Goal: Task Accomplishment & Management: Use online tool/utility

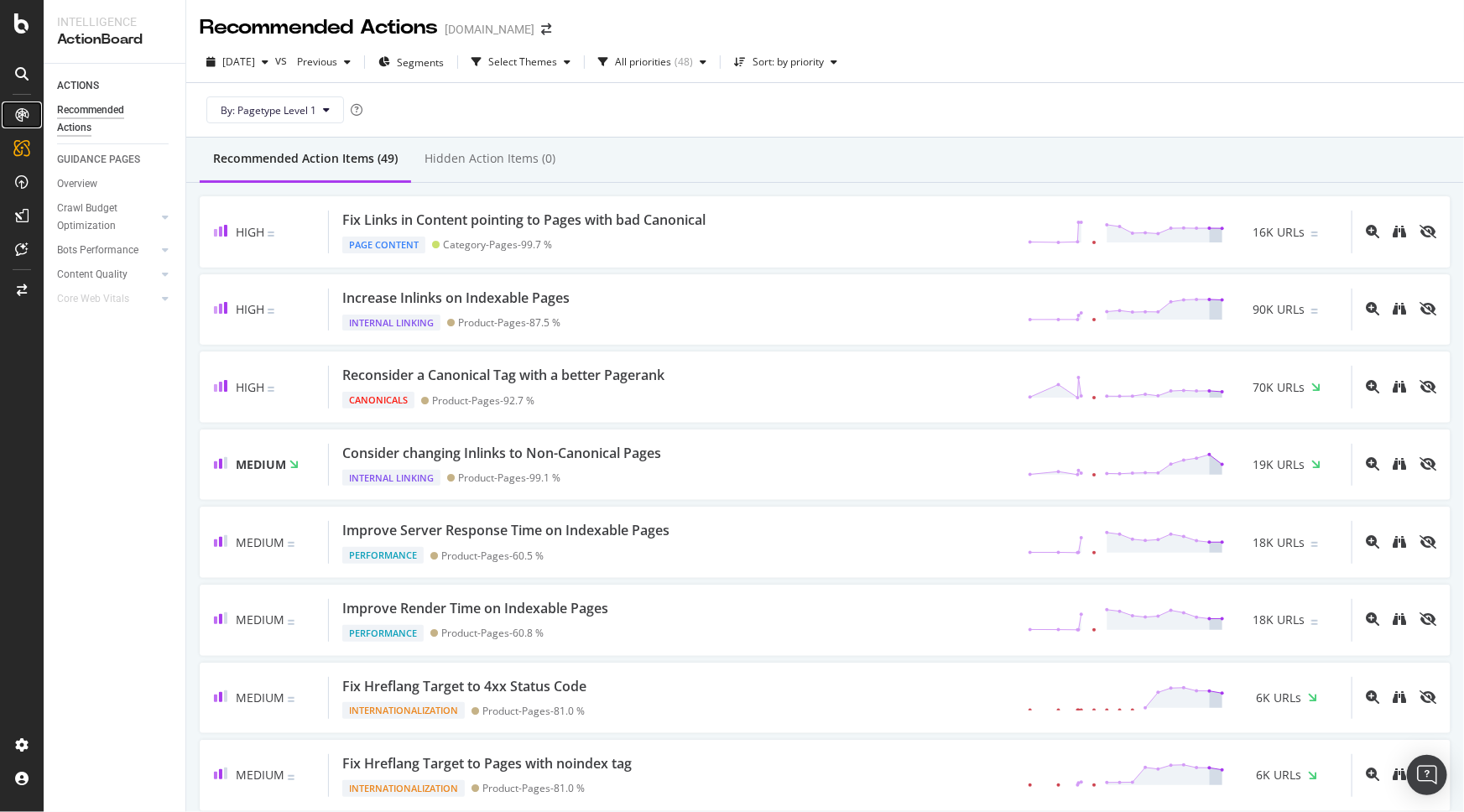
click at [20, 124] on div at bounding box center [21, 114] width 26 height 26
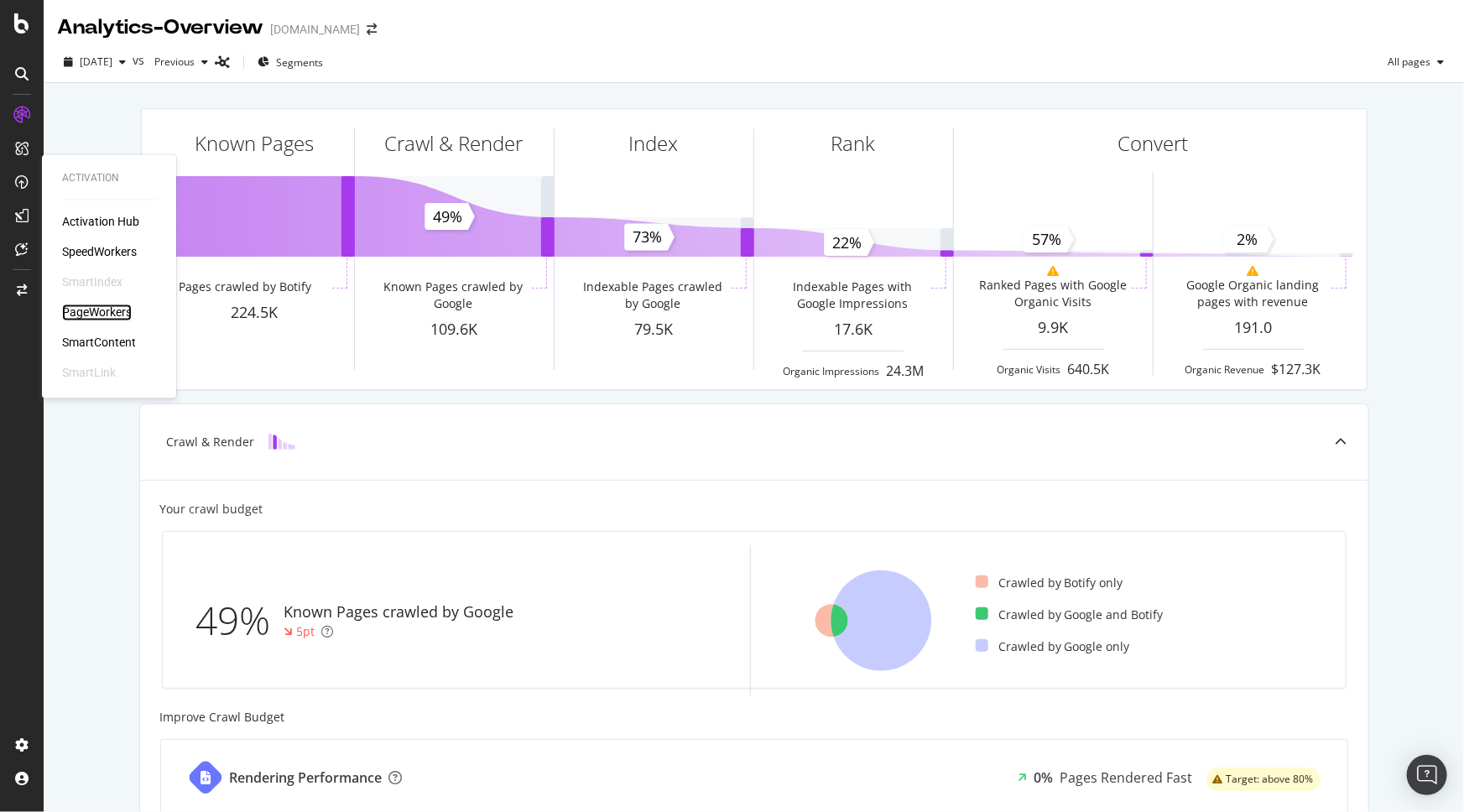
click at [110, 315] on div "PageWorkers" at bounding box center [97, 313] width 69 height 16
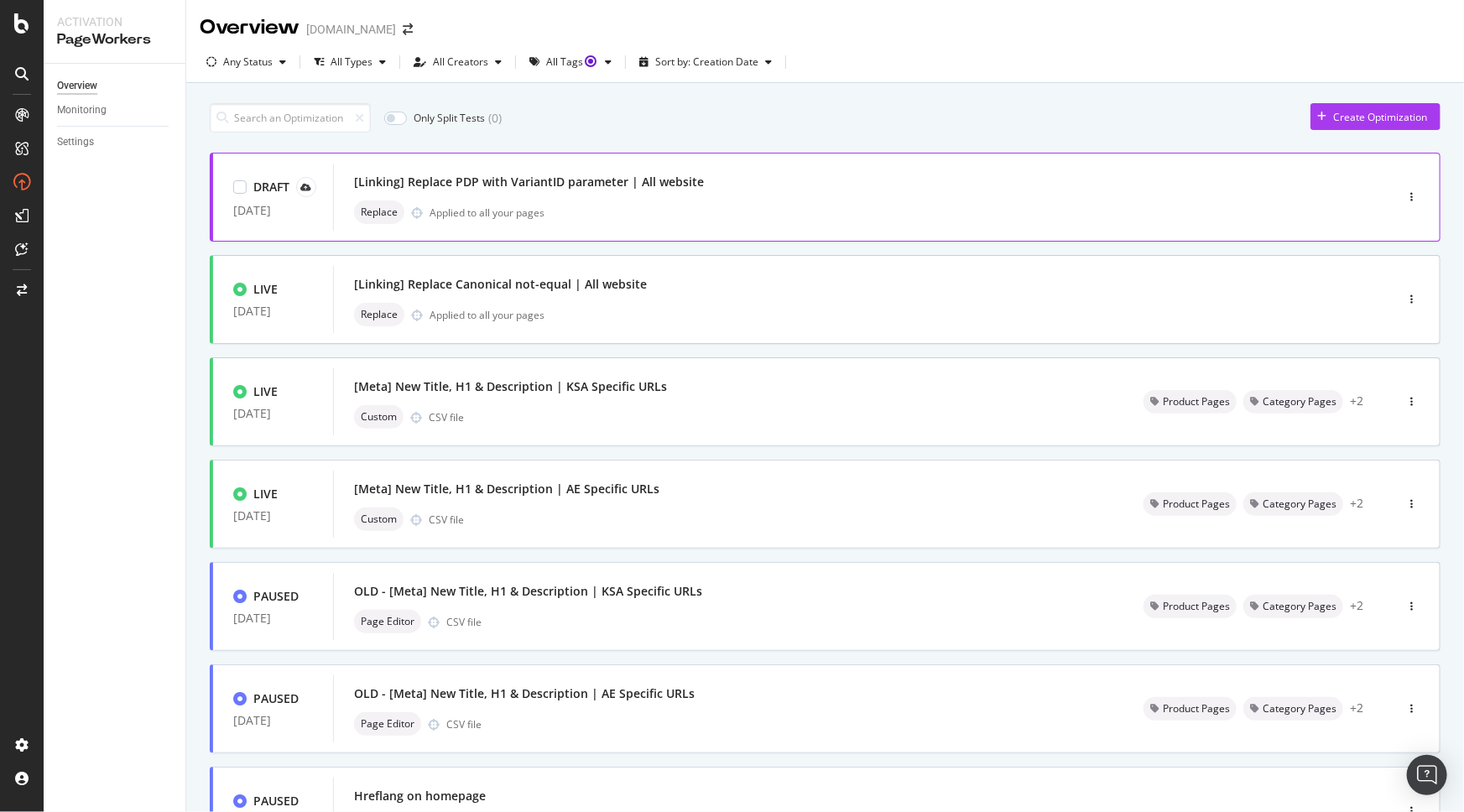
click at [964, 168] on div "[Linking] Replace PDP with VariantID parameter | All website Replace Applied to…" at bounding box center [838, 197] width 1010 height 67
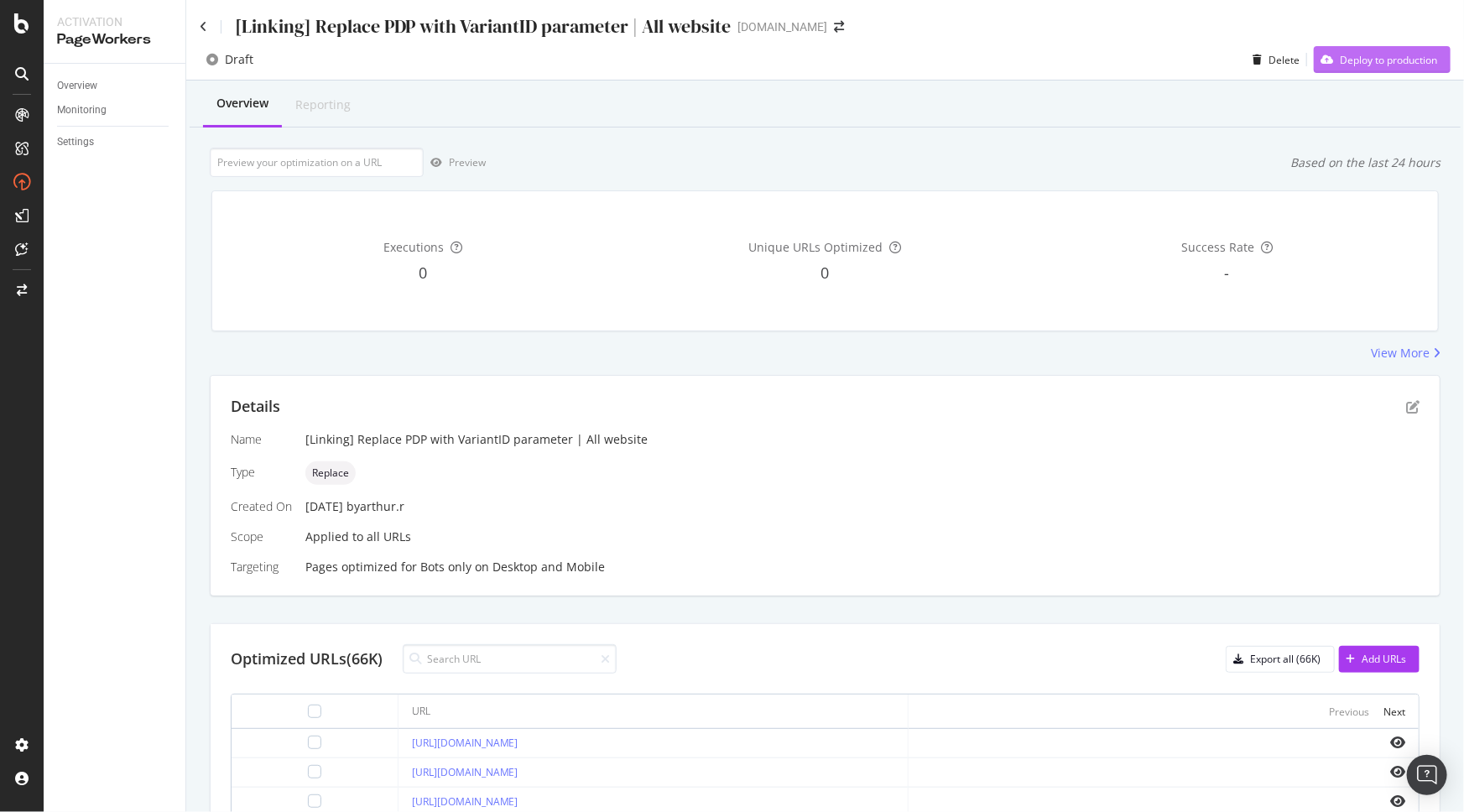
click at [1344, 61] on div "Deploy to production" at bounding box center [1388, 60] width 98 height 15
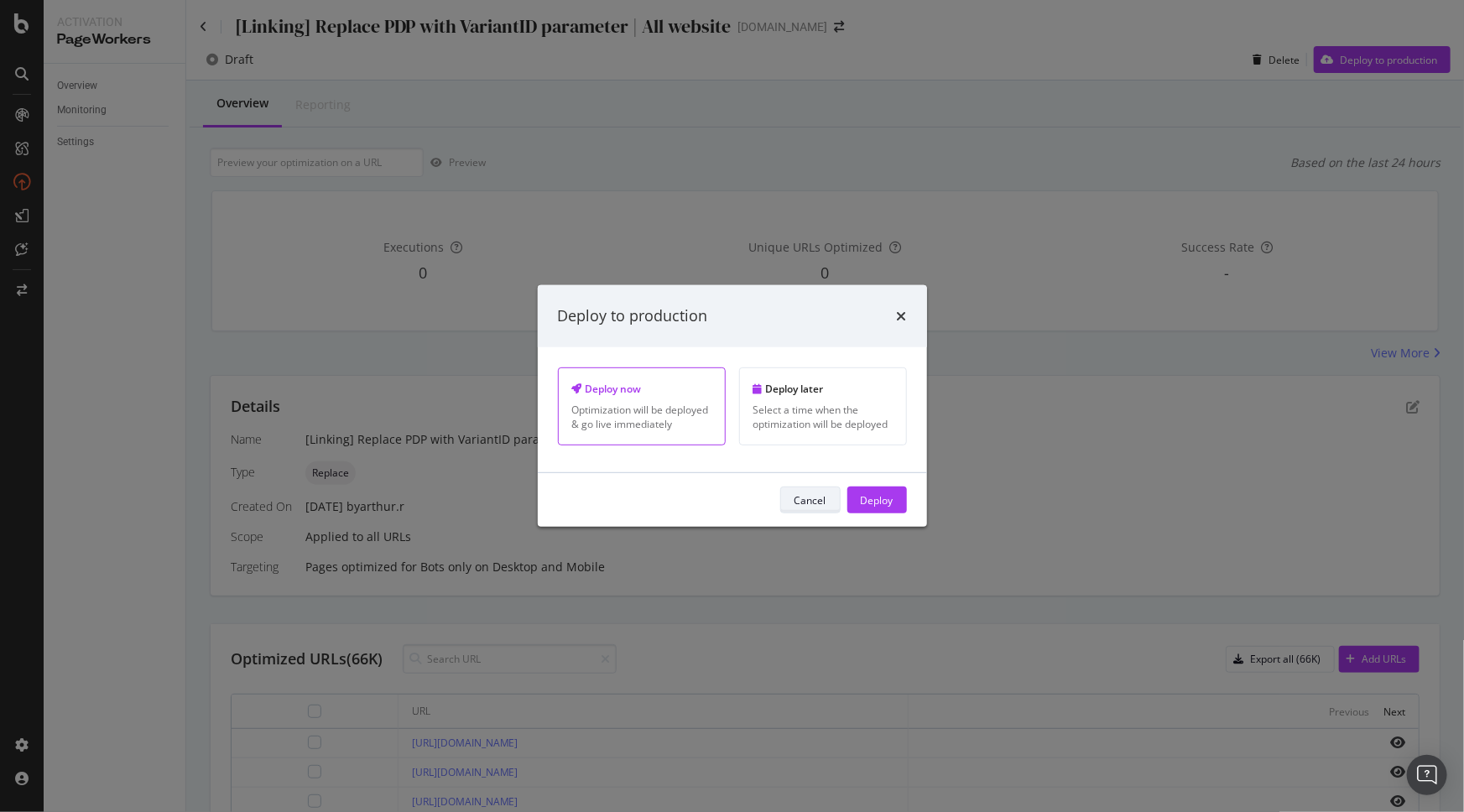
click at [806, 499] on div "Cancel" at bounding box center [810, 499] width 32 height 15
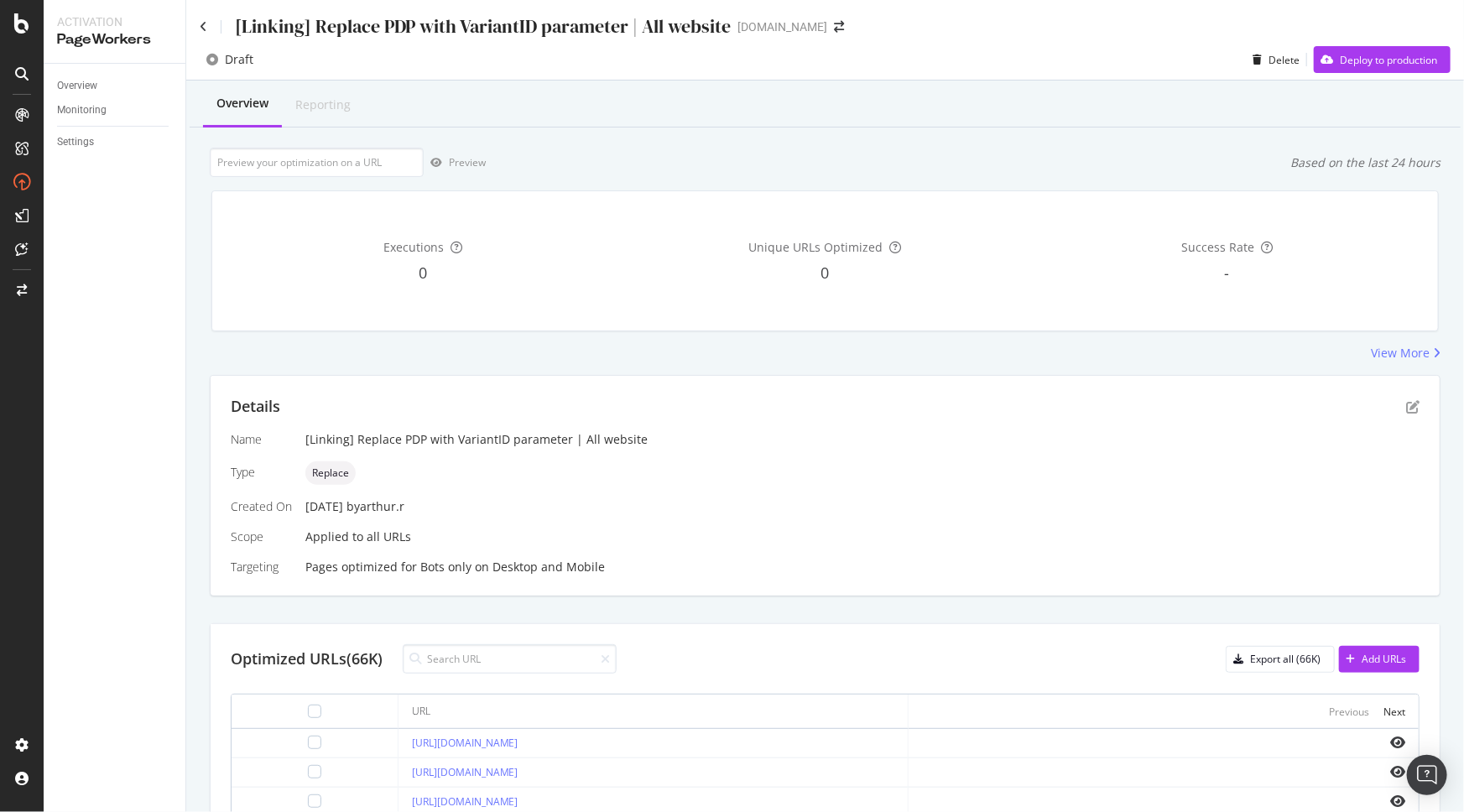
click at [534, 438] on div "[Linking] Replace PDP with VariantID parameter | All website" at bounding box center [862, 439] width 1114 height 16
click at [665, 439] on div "[Linking] Replace PDP with VariantID parameter | All website" at bounding box center [862, 439] width 1114 height 16
click at [619, 437] on div "[Linking] Replace PDP with VariantID parameter | All website" at bounding box center [862, 439] width 1114 height 16
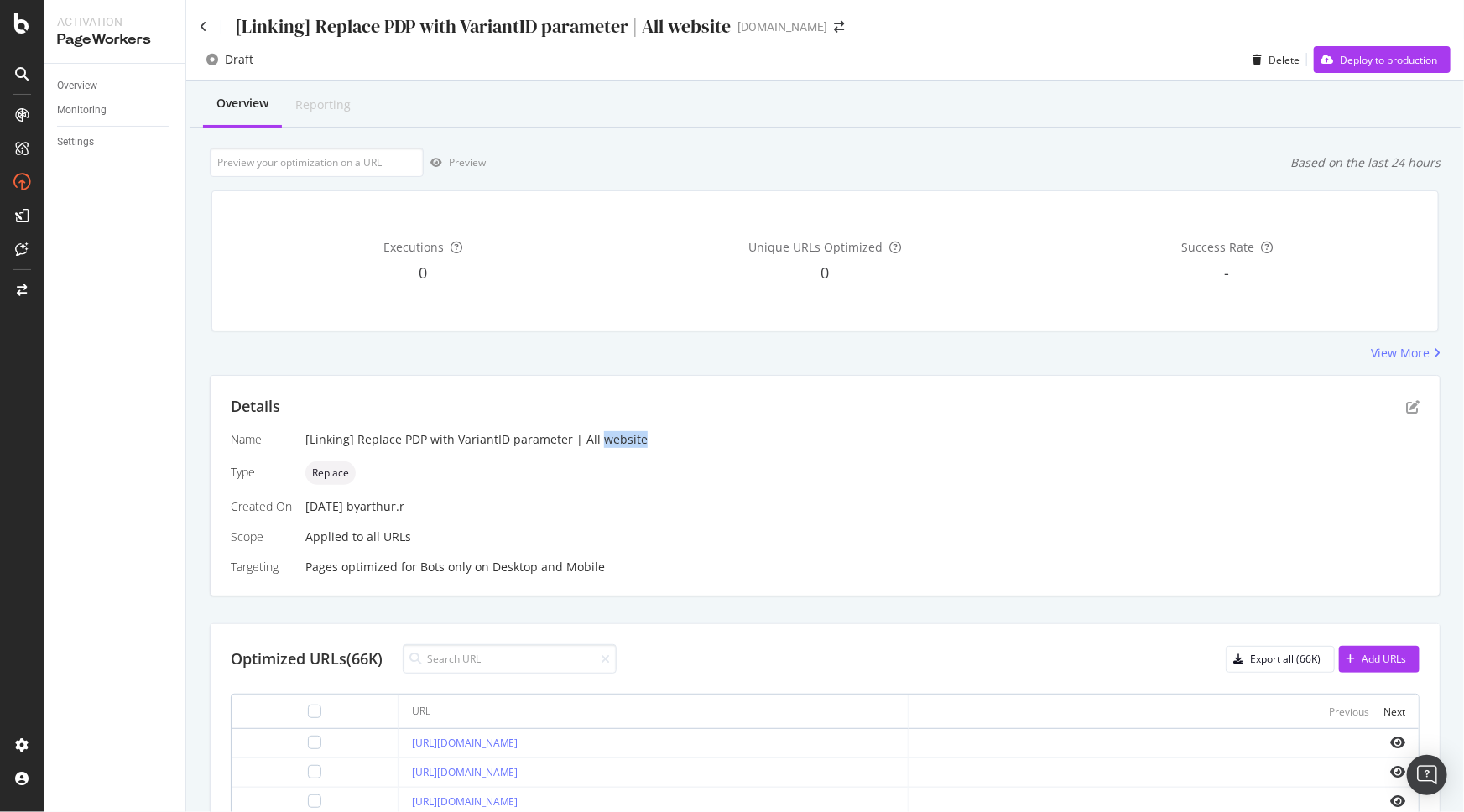
click at [751, 437] on div "[Linking] Replace PDP with VariantID parameter | All website" at bounding box center [862, 439] width 1114 height 16
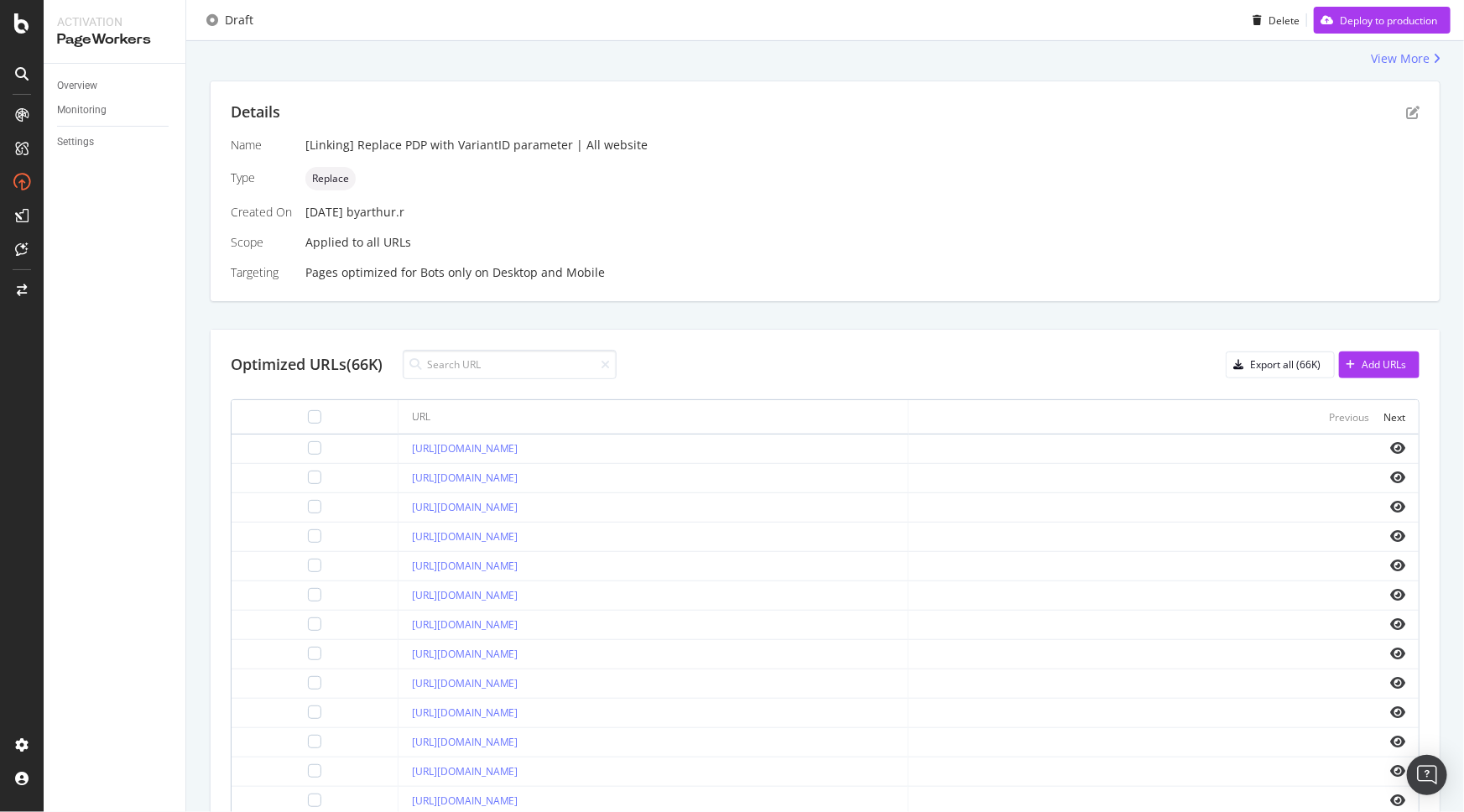
scroll to position [304, 0]
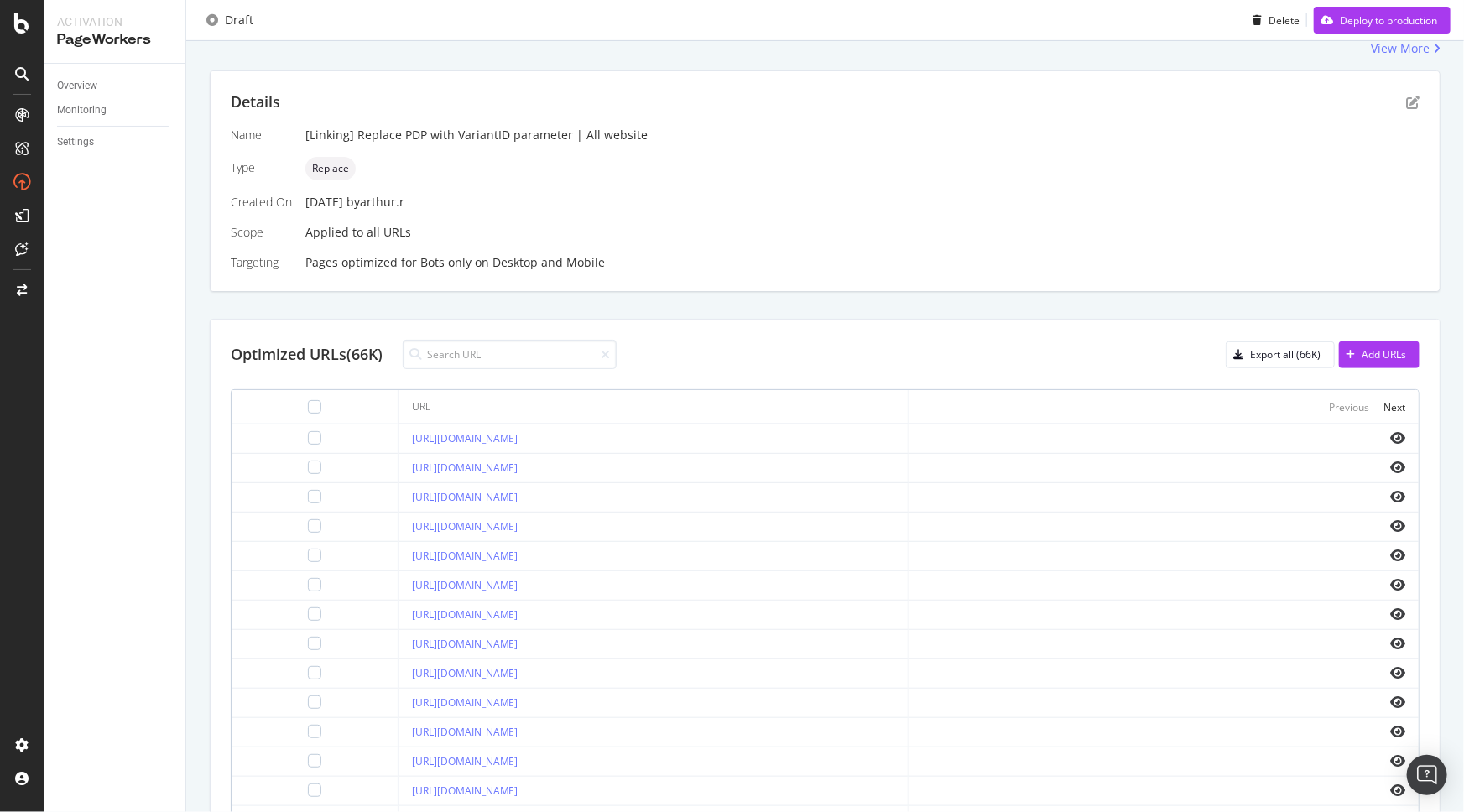
click at [1383, 427] on td at bounding box center [1164, 439] width 510 height 29
click at [1390, 433] on icon "eye" at bounding box center [1397, 437] width 15 height 14
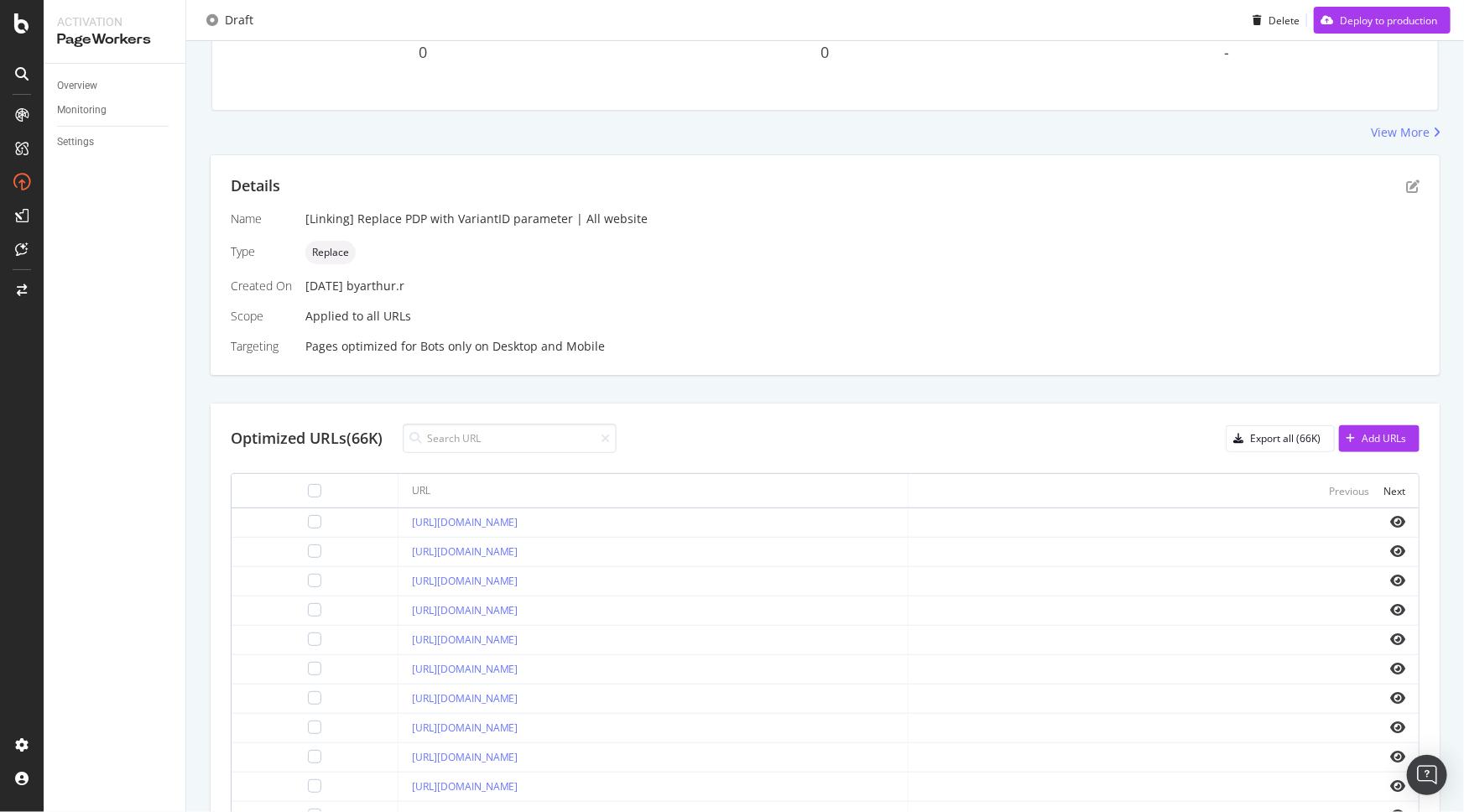
scroll to position [228, 0]
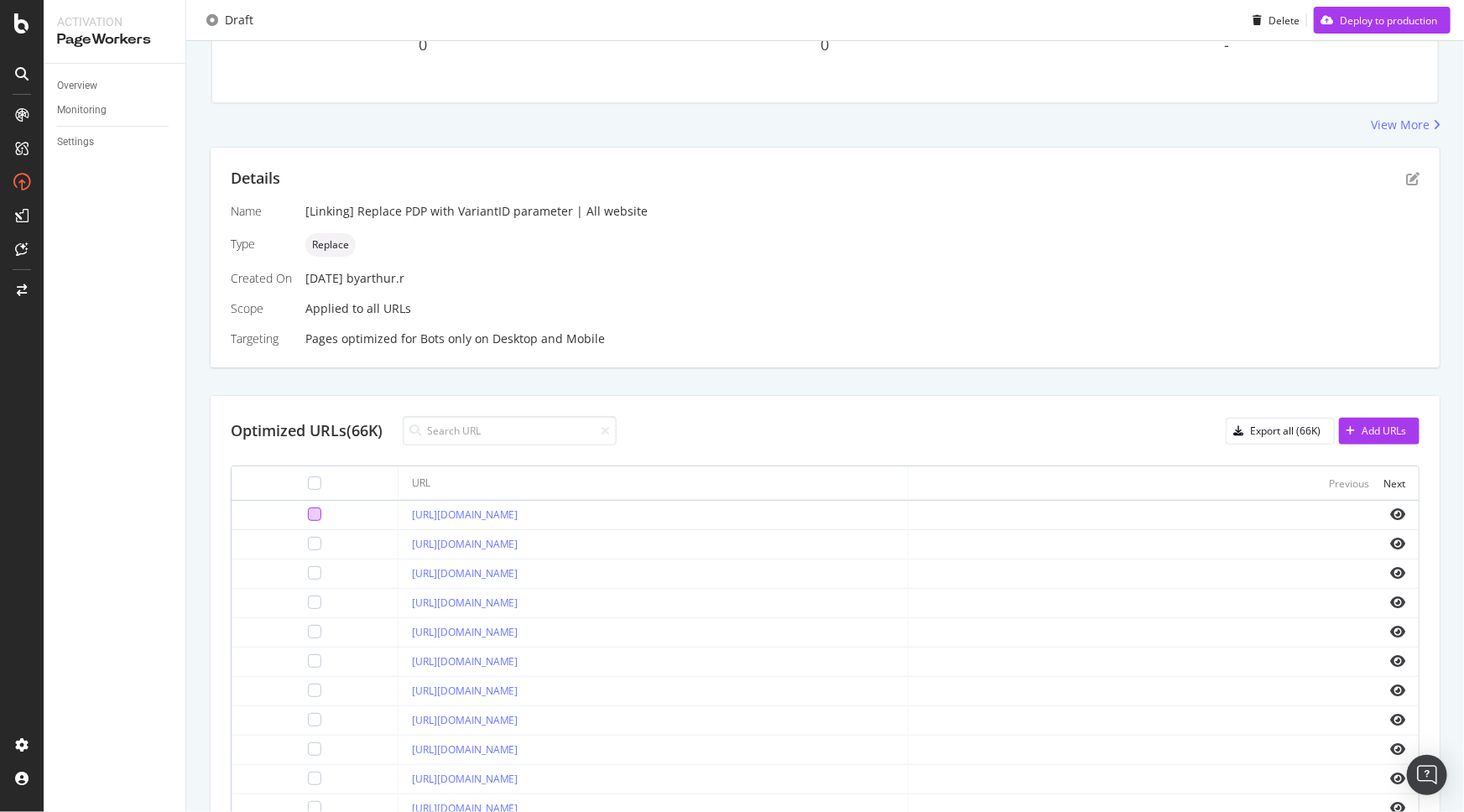
click at [308, 519] on div at bounding box center [314, 514] width 14 height 14
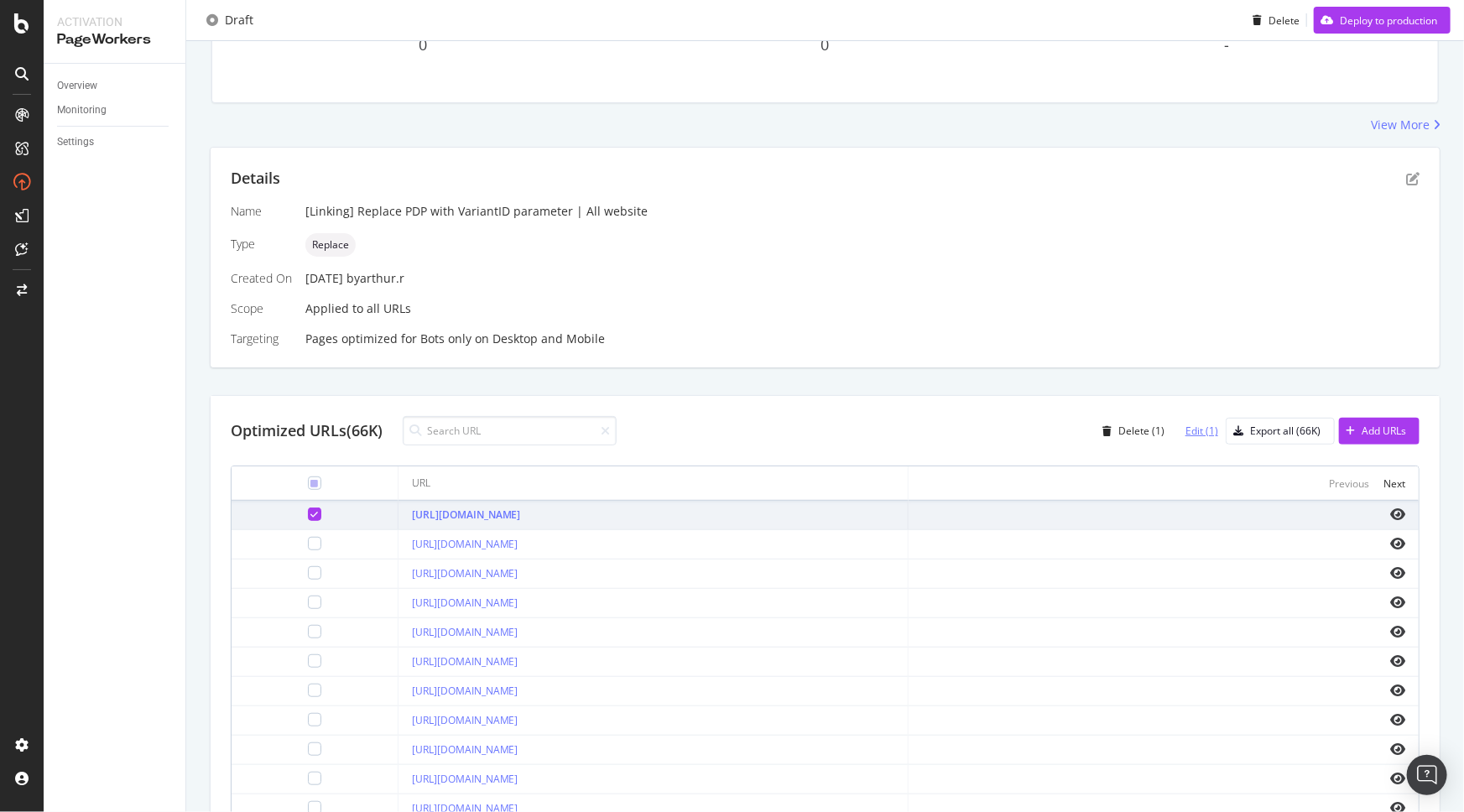
click at [1205, 432] on div "Edit (1)" at bounding box center [1201, 431] width 33 height 15
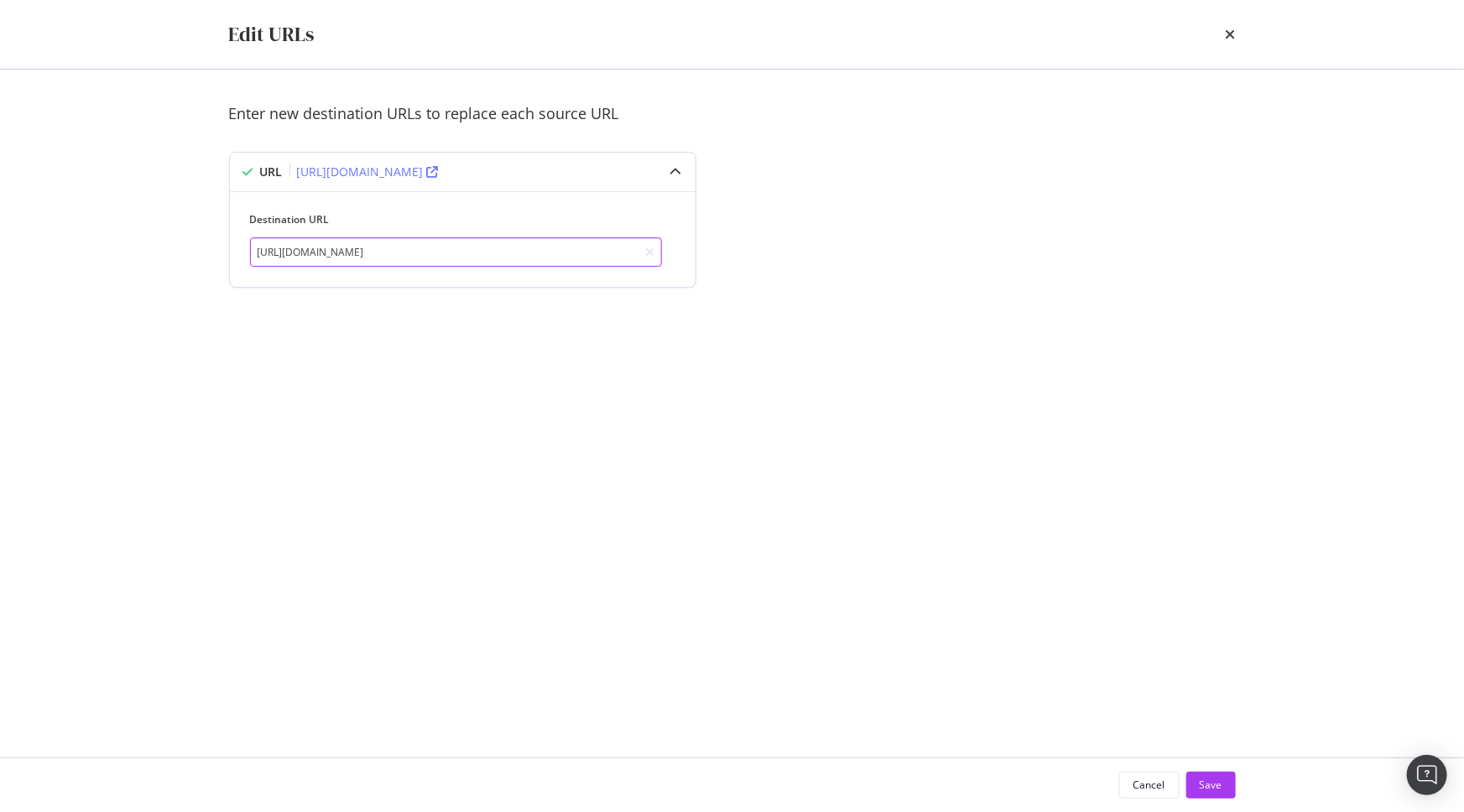
click at [617, 247] on input "[URL][DOMAIN_NAME]" at bounding box center [456, 252] width 412 height 29
click at [1038, 385] on div "Enter new destination URLs to replace each source URL URL [URL][DOMAIN_NAME] De…" at bounding box center [732, 413] width 1006 height 621
click at [1232, 25] on div "times" at bounding box center [1231, 34] width 10 height 28
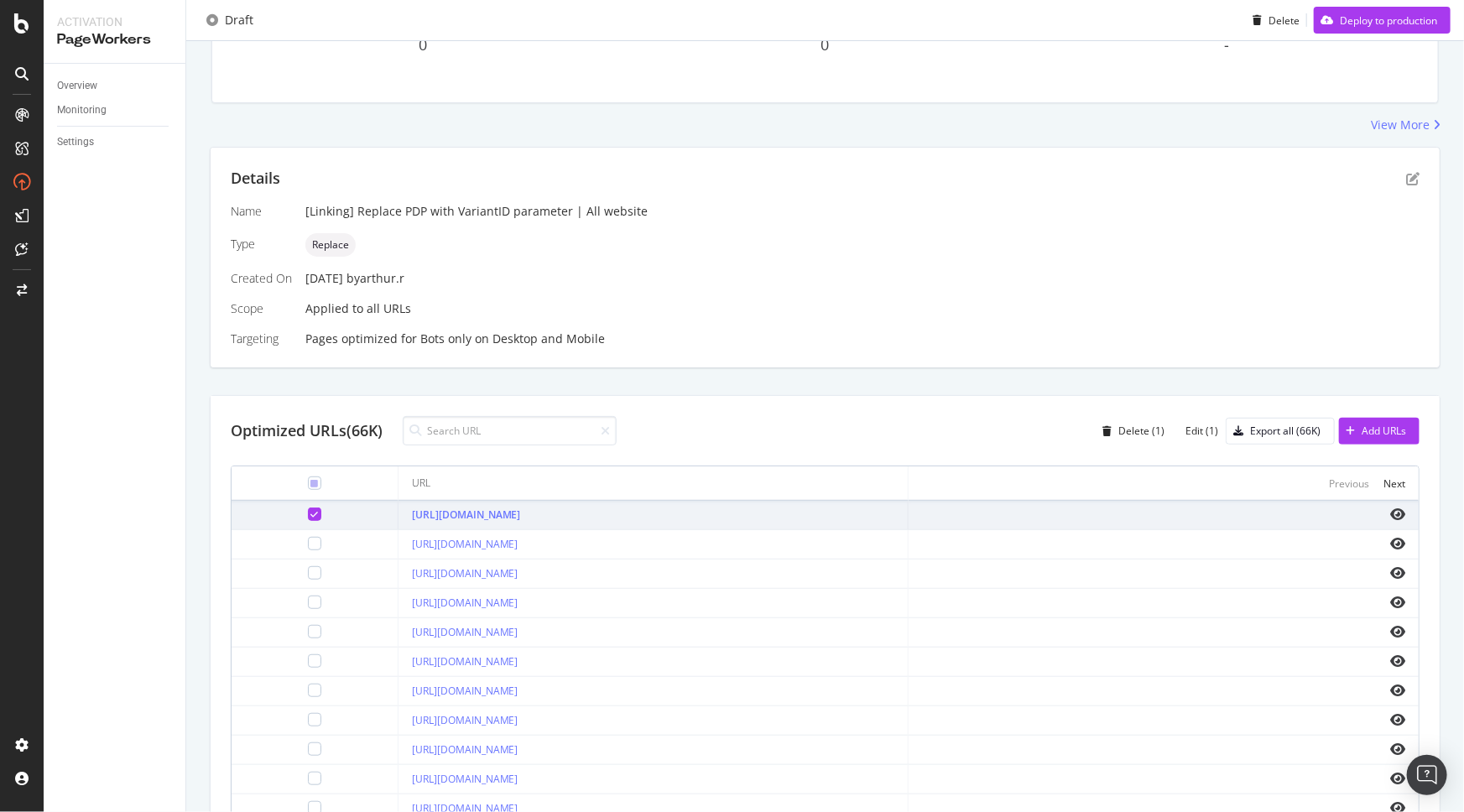
click at [311, 510] on icon at bounding box center [314, 514] width 7 height 8
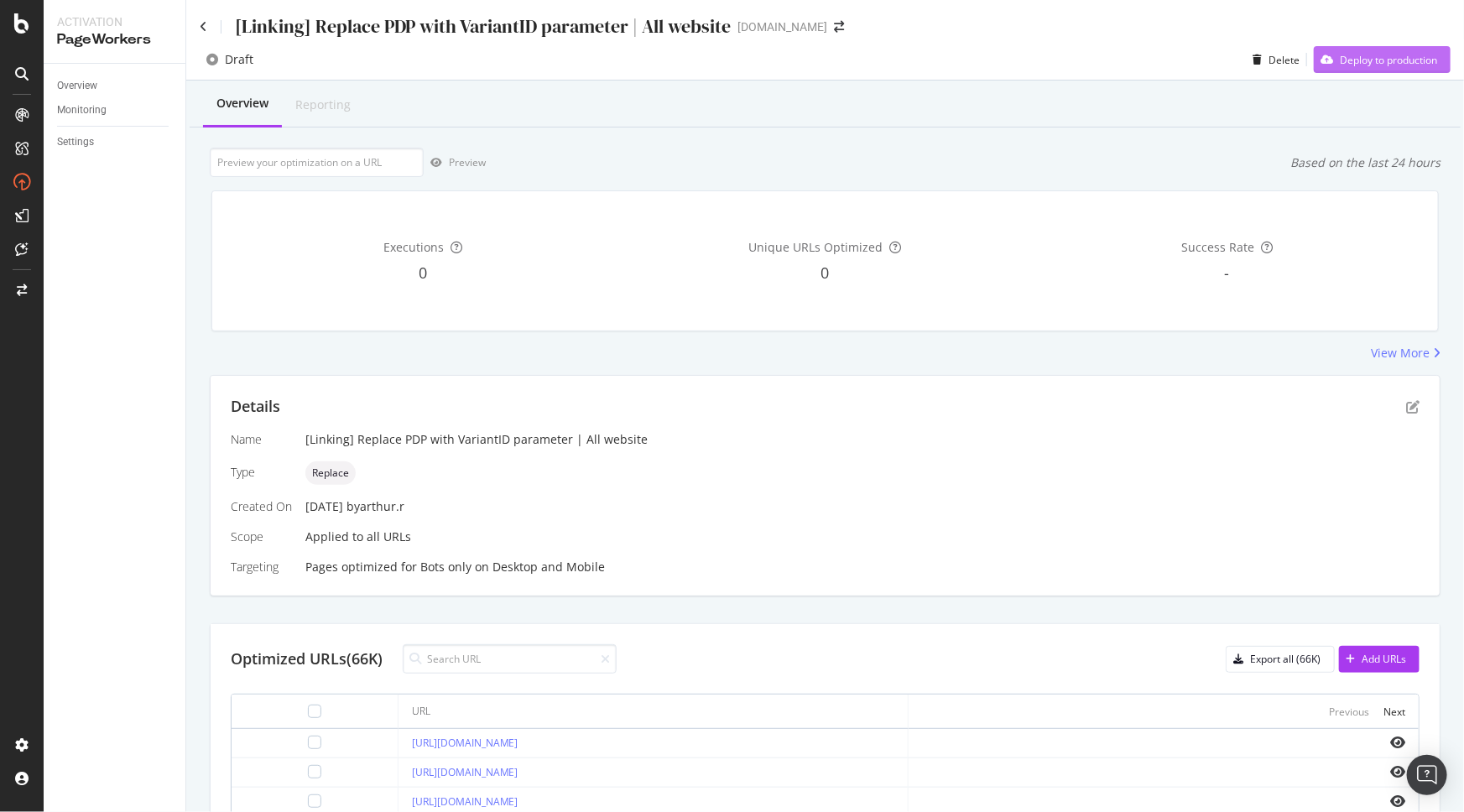
click at [1372, 57] on div "Deploy to production" at bounding box center [1388, 60] width 98 height 15
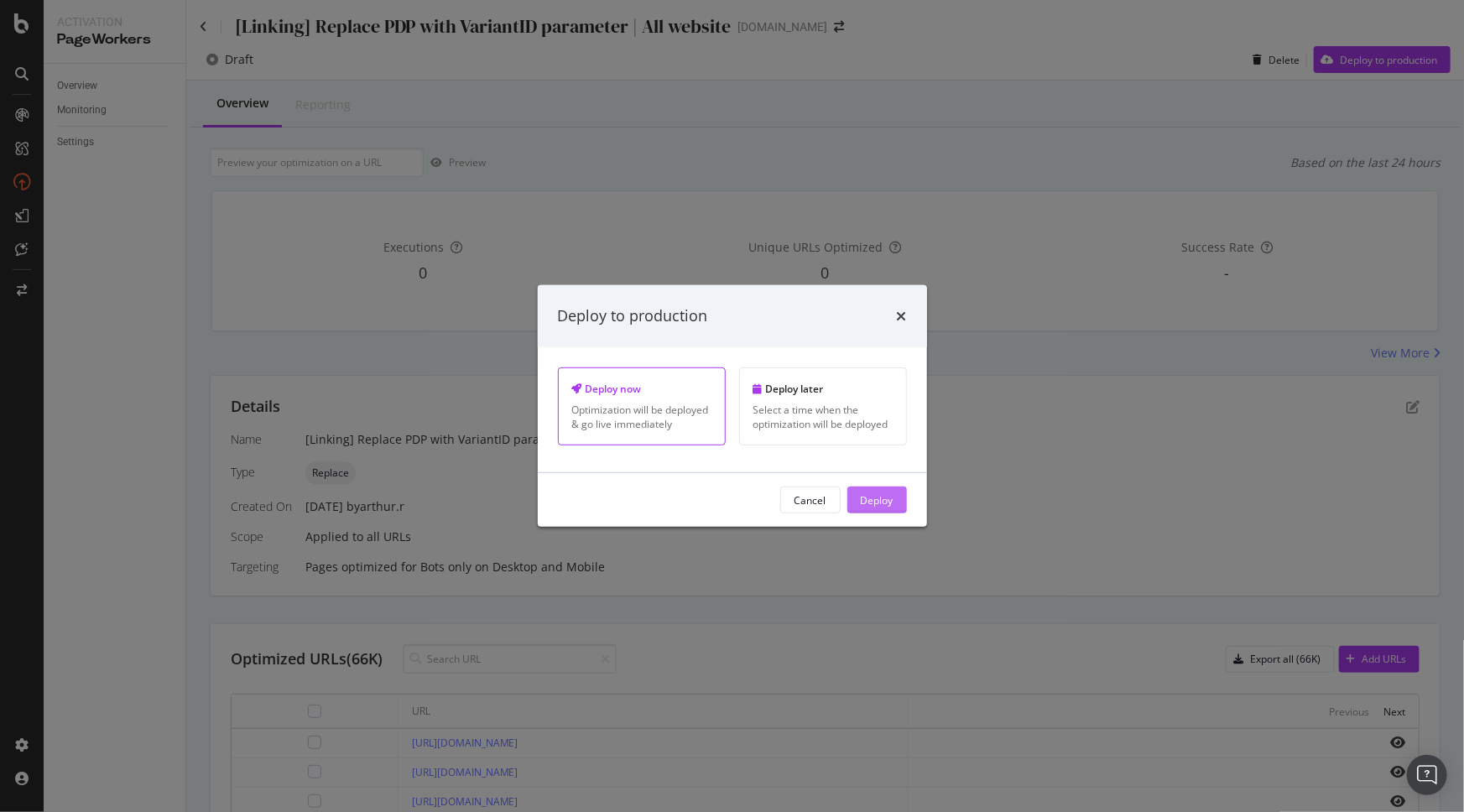
click at [871, 499] on div "Deploy" at bounding box center [877, 499] width 33 height 15
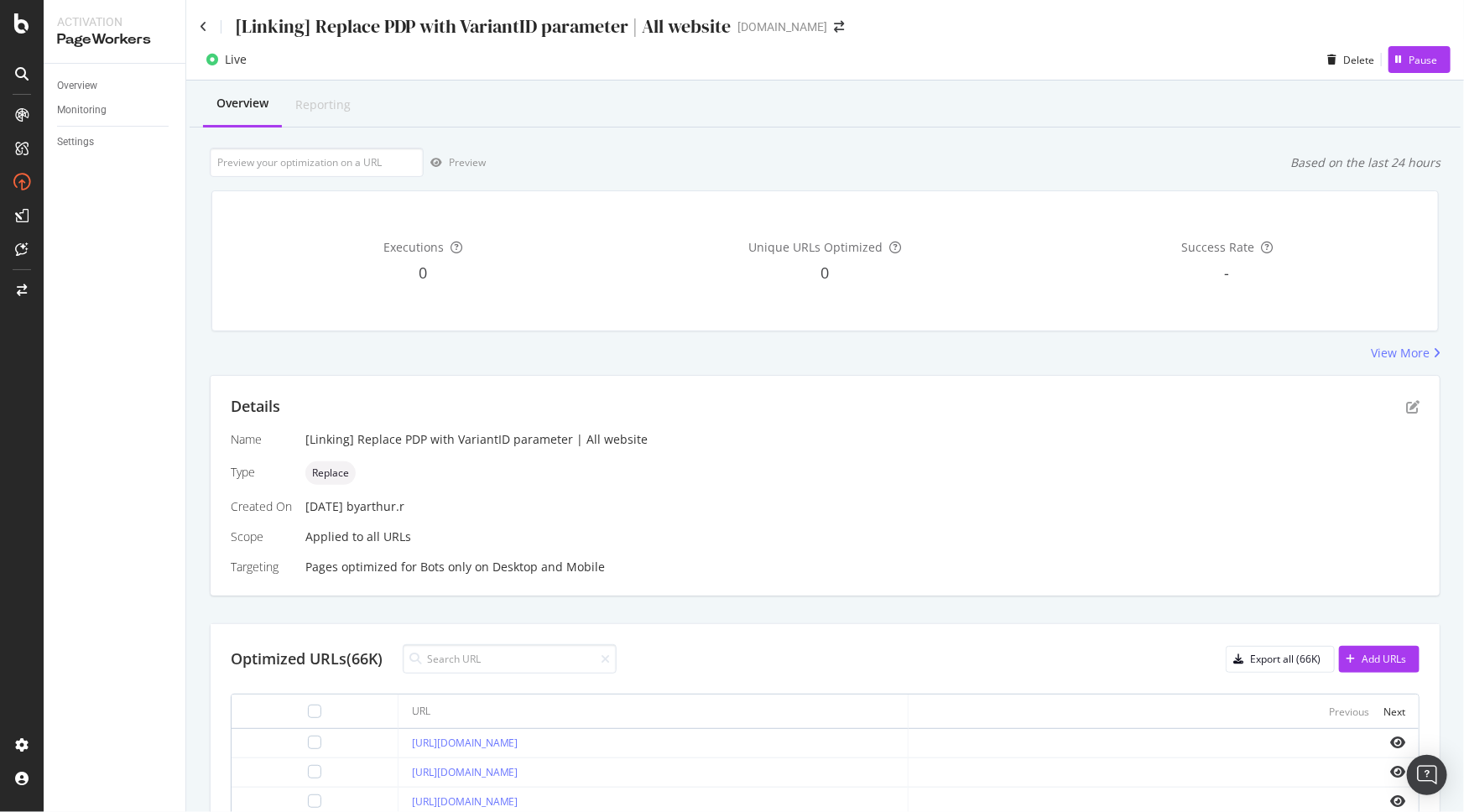
click at [194, 23] on div "[Linking] Replace PDP with VariantID parameter | All website [DOMAIN_NAME]" at bounding box center [825, 19] width 1278 height 39
click at [202, 23] on icon at bounding box center [203, 26] width 7 height 12
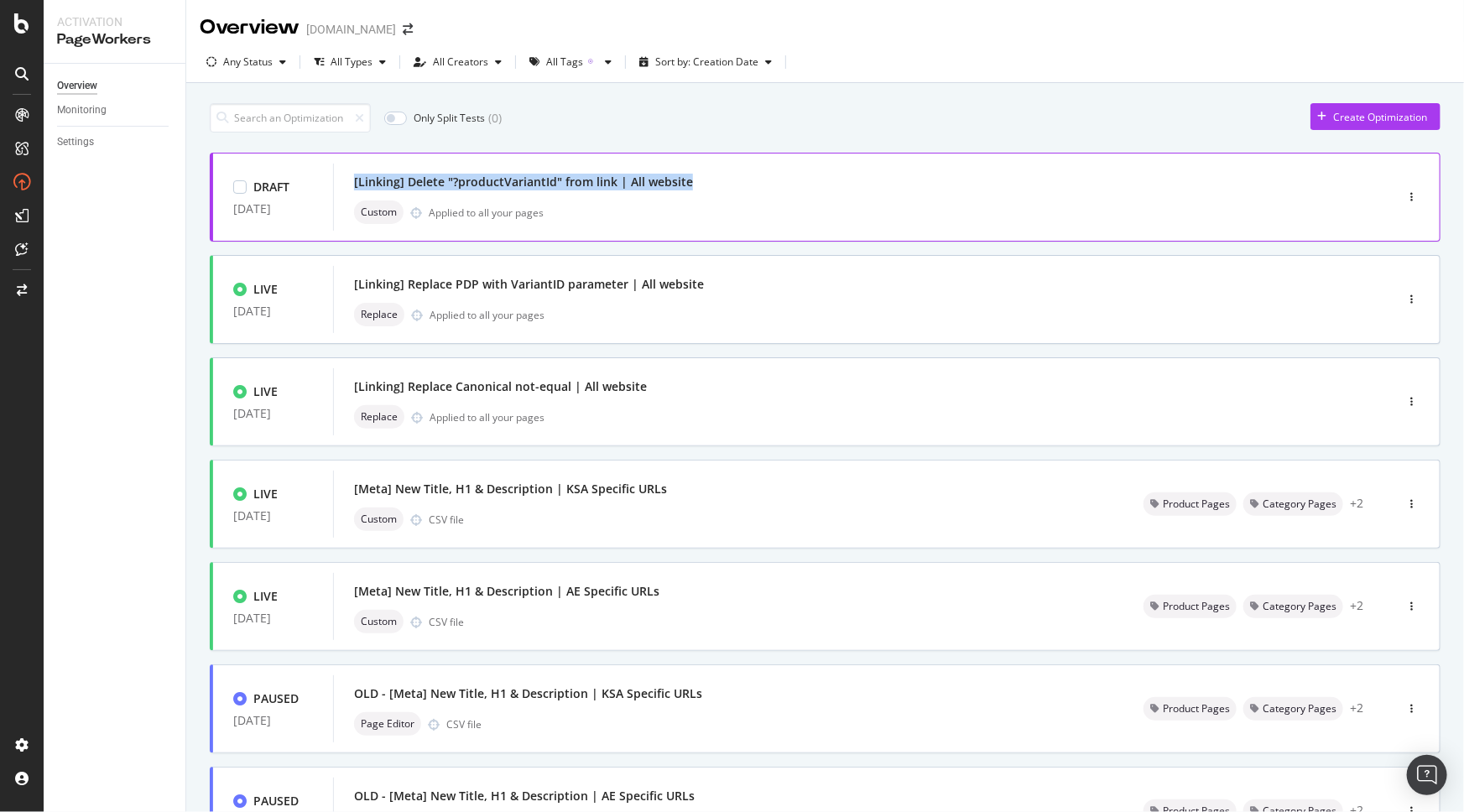
drag, startPoint x: 352, startPoint y: 179, endPoint x: 696, endPoint y: 182, distance: 344.0
click at [696, 182] on div "[Linking] Delete "?productVariantId" from link | All website Custom Applied to …" at bounding box center [838, 197] width 1010 height 67
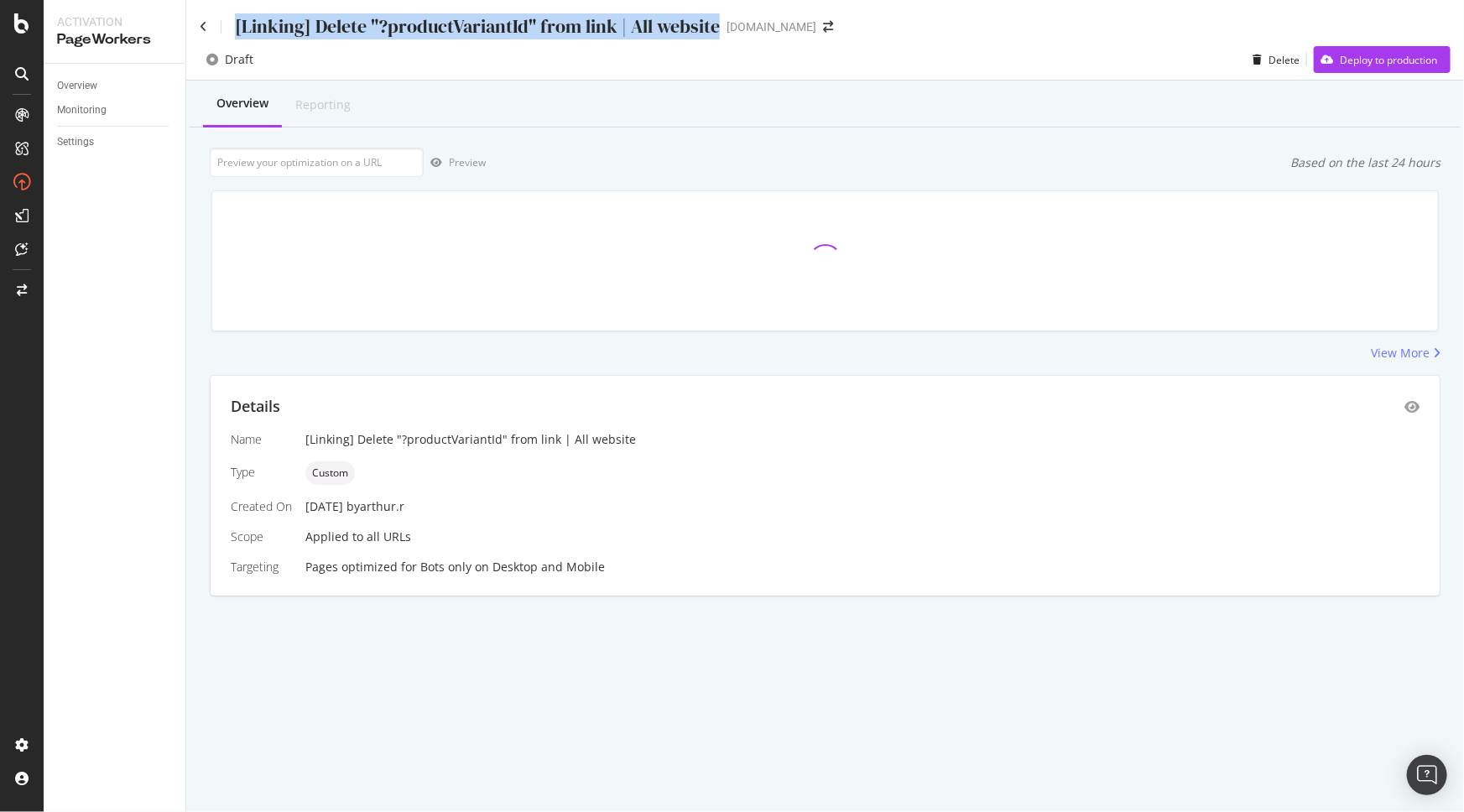
drag, startPoint x: 235, startPoint y: 29, endPoint x: 719, endPoint y: 27, distance: 484.0
click at [719, 27] on div "[Linking] Delete "?productVariantId" from link | All website www.sephora.me" at bounding box center [524, 26] width 650 height 26
copy div "[Linking] Delete "?productVariantId" from link | All website"
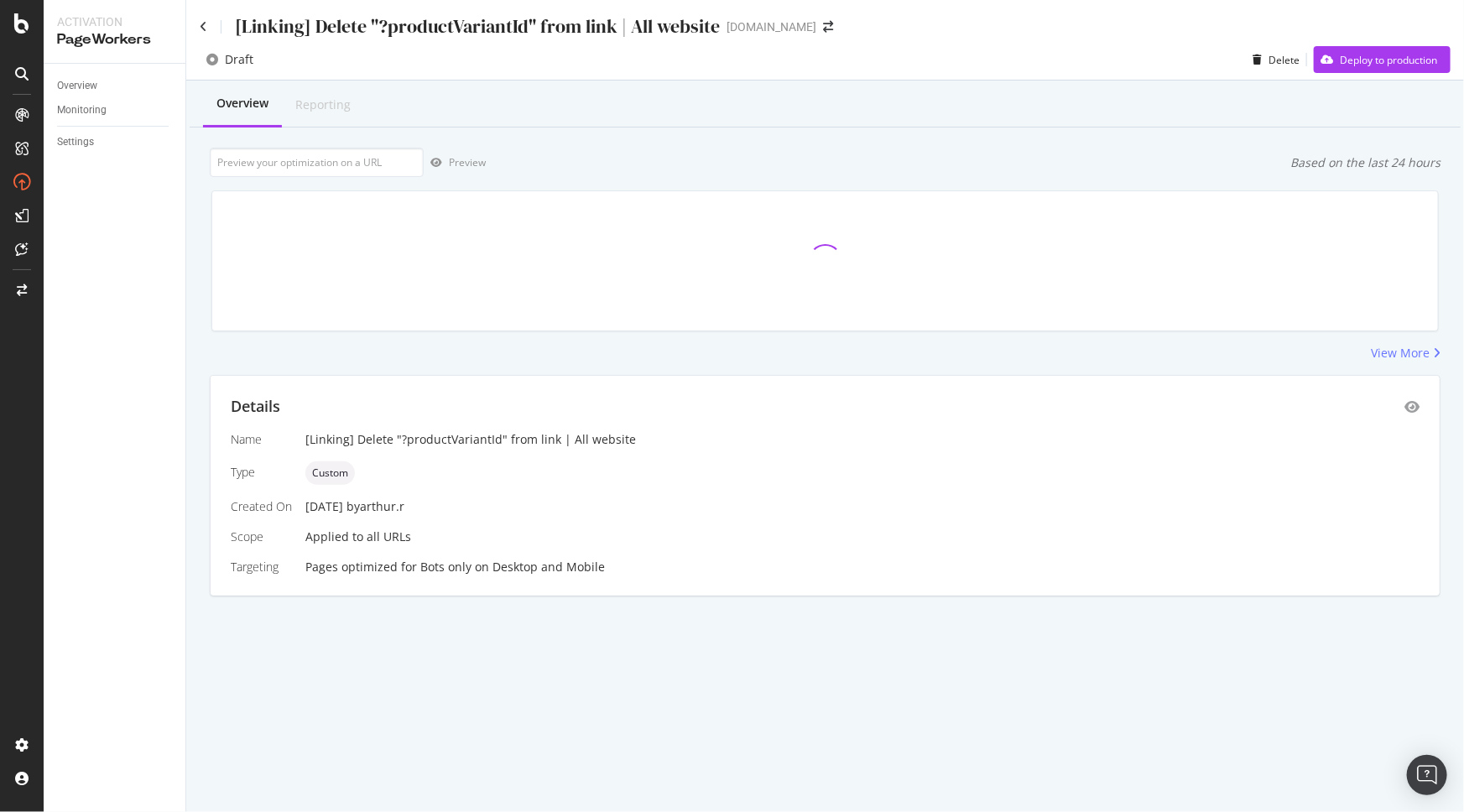
click at [207, 21] on div "[Linking] Delete "?productVariantId" from link | All website" at bounding box center [459, 26] width 521 height 26
click at [203, 21] on icon at bounding box center [203, 26] width 7 height 12
